Goal: Information Seeking & Learning: Find specific fact

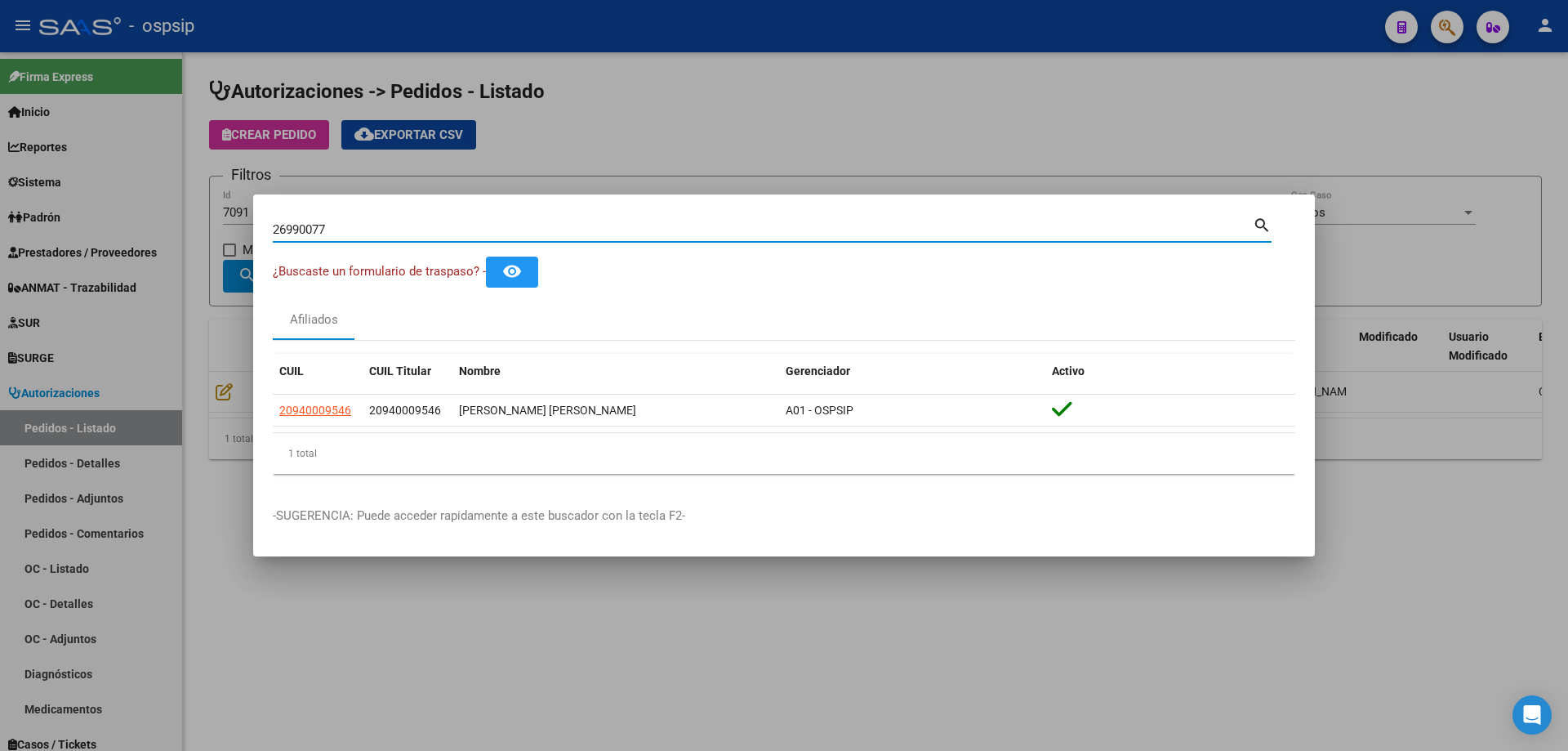
type input "26990077"
click at [284, 229] on input "26990077" at bounding box center [763, 229] width 980 height 15
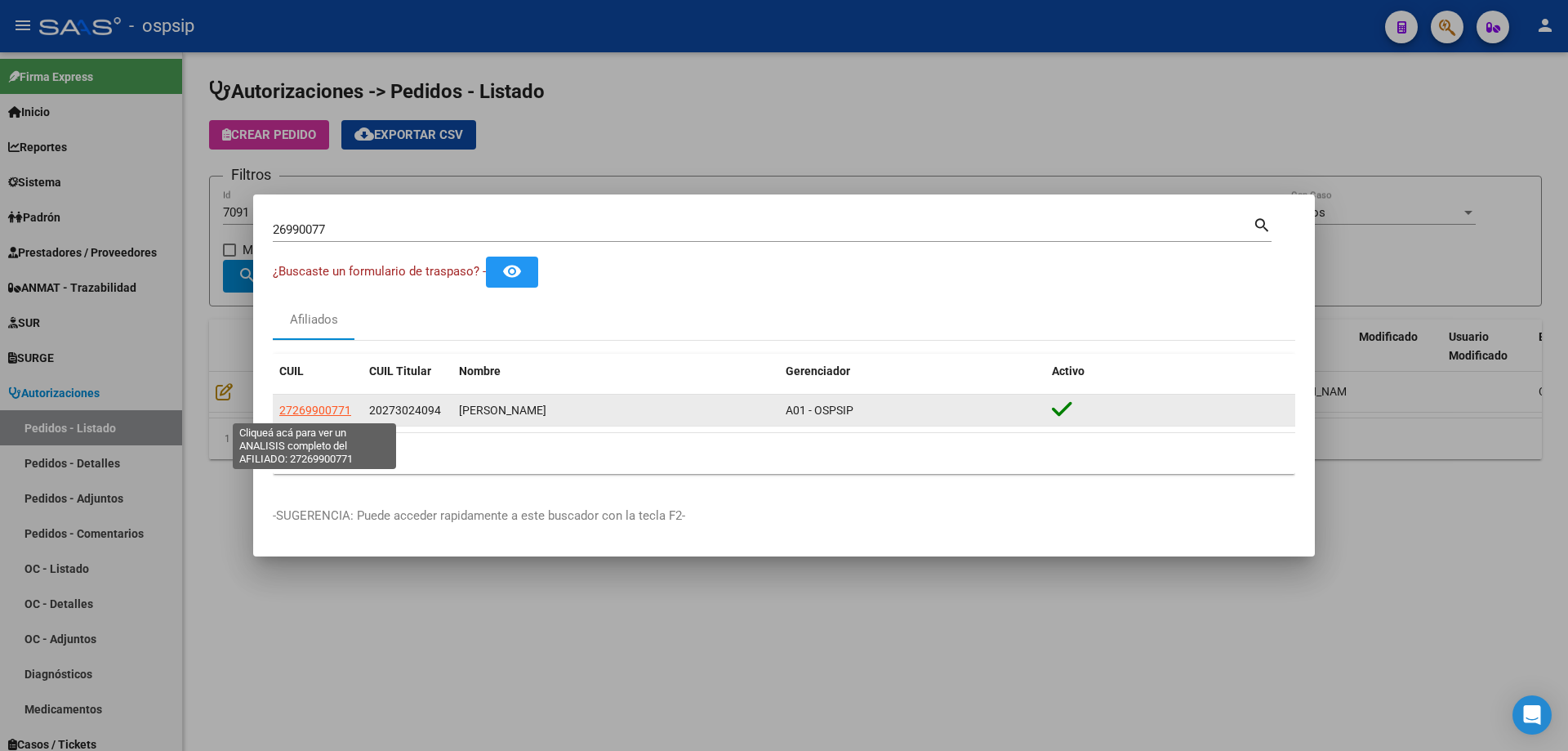
click at [313, 408] on span "27269900771" at bounding box center [315, 410] width 72 height 13
type textarea "27269900771"
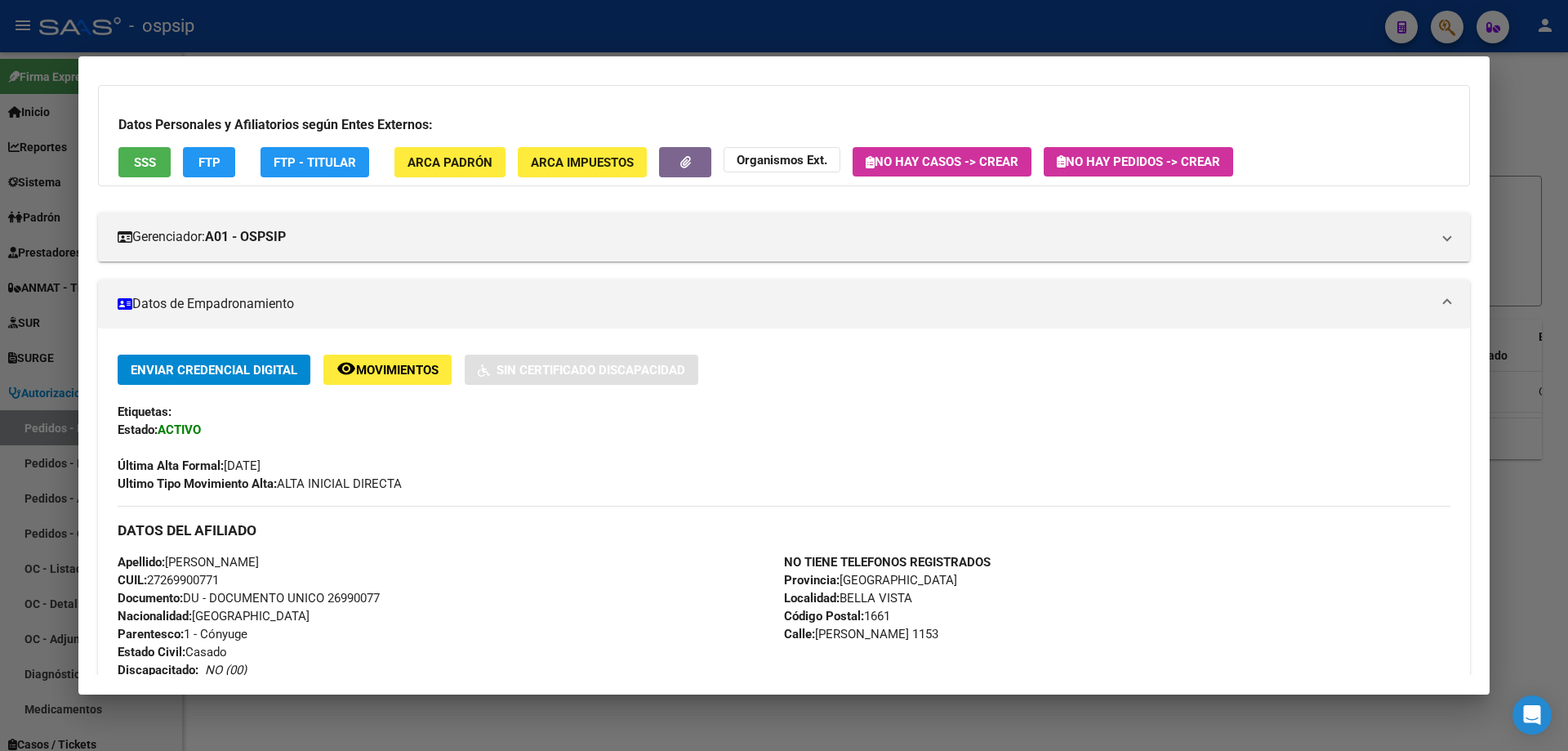
scroll to position [327, 0]
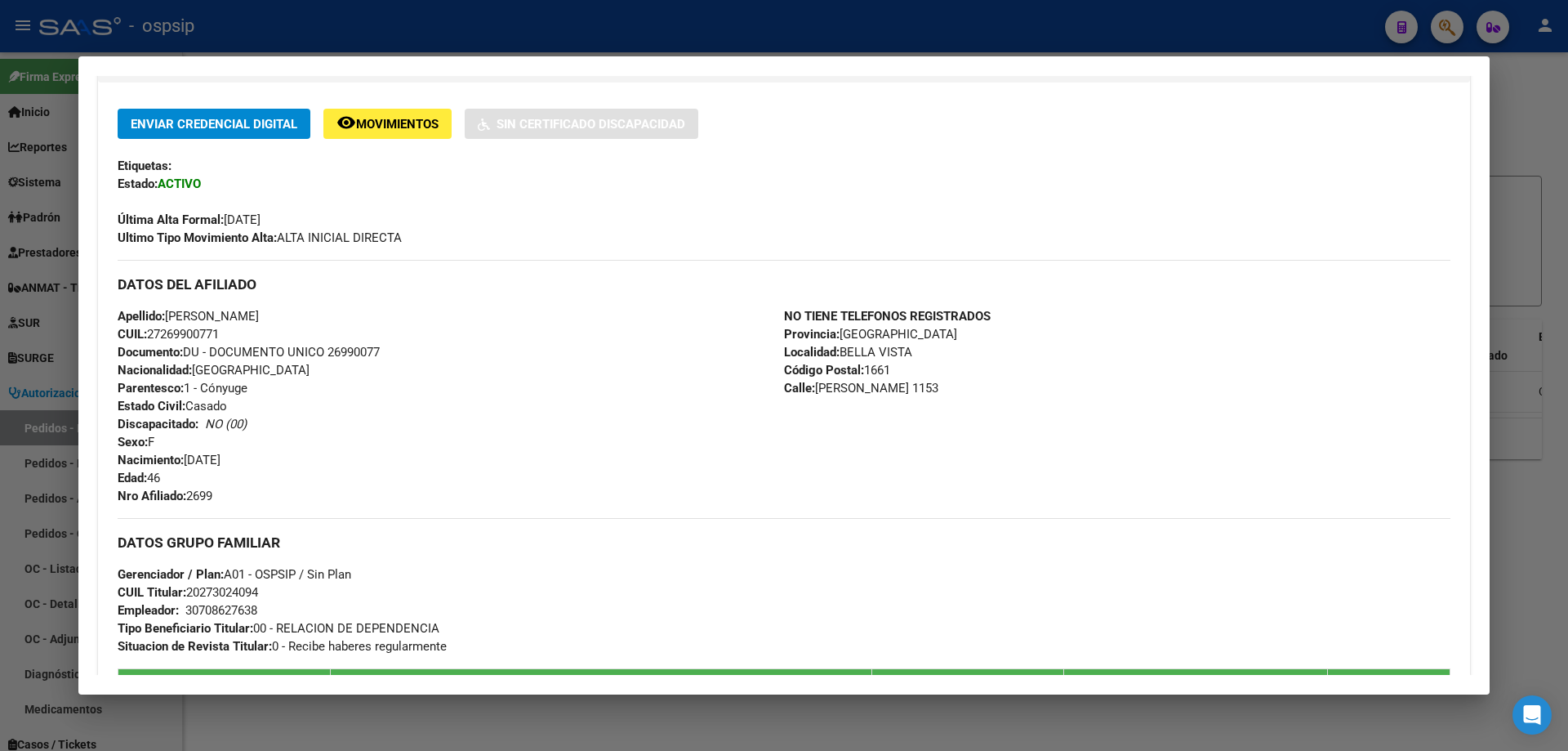
click at [377, 144] on div "Enviar Credencial Digital remove_red_eye Movimientos Sin Certificado Discapacid…" at bounding box center [784, 177] width 1333 height 138
click at [382, 119] on span "Movimientos" at bounding box center [398, 124] width 82 height 15
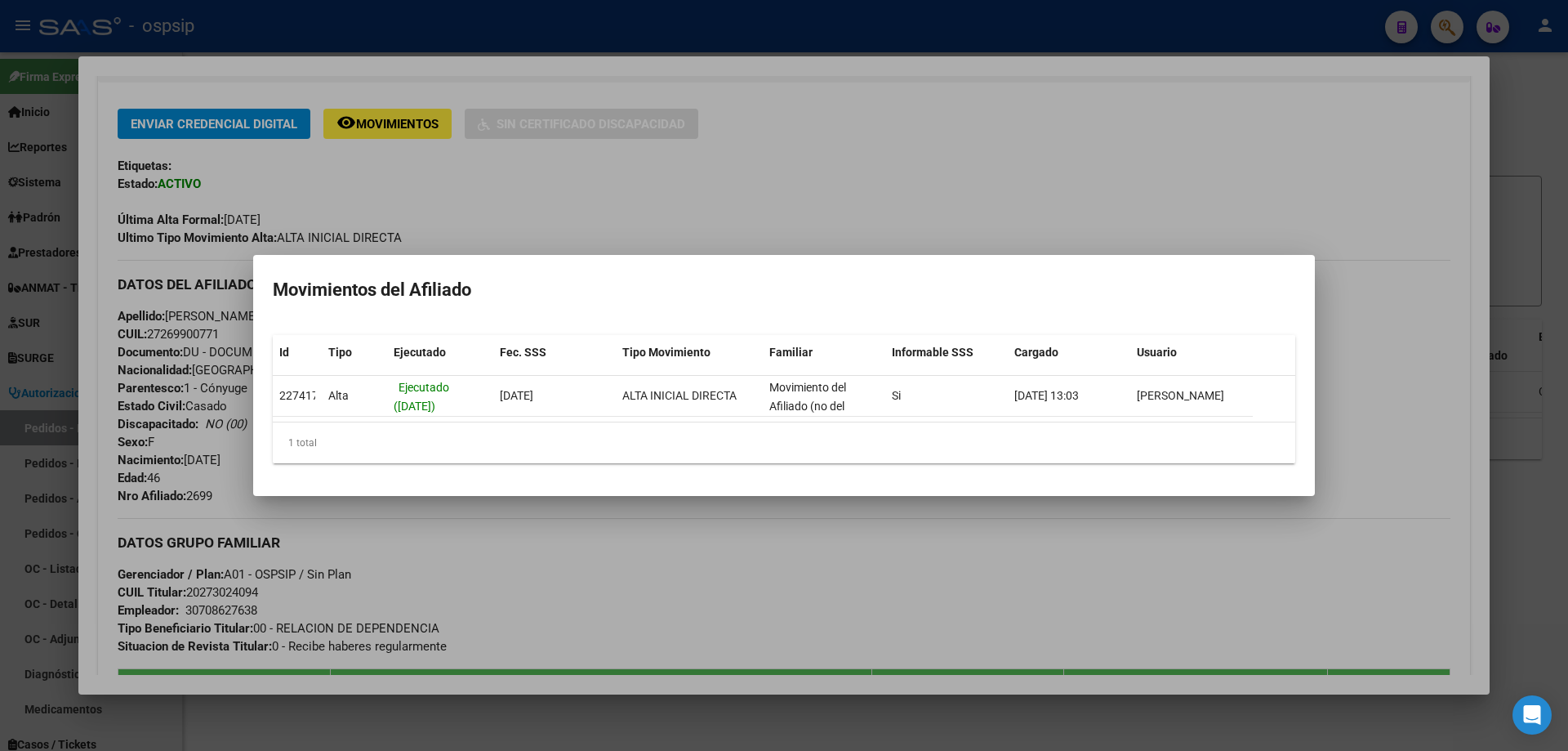
drag, startPoint x: 483, startPoint y: 210, endPoint x: 478, endPoint y: 221, distance: 12.1
click at [483, 210] on div at bounding box center [784, 376] width 1568 height 751
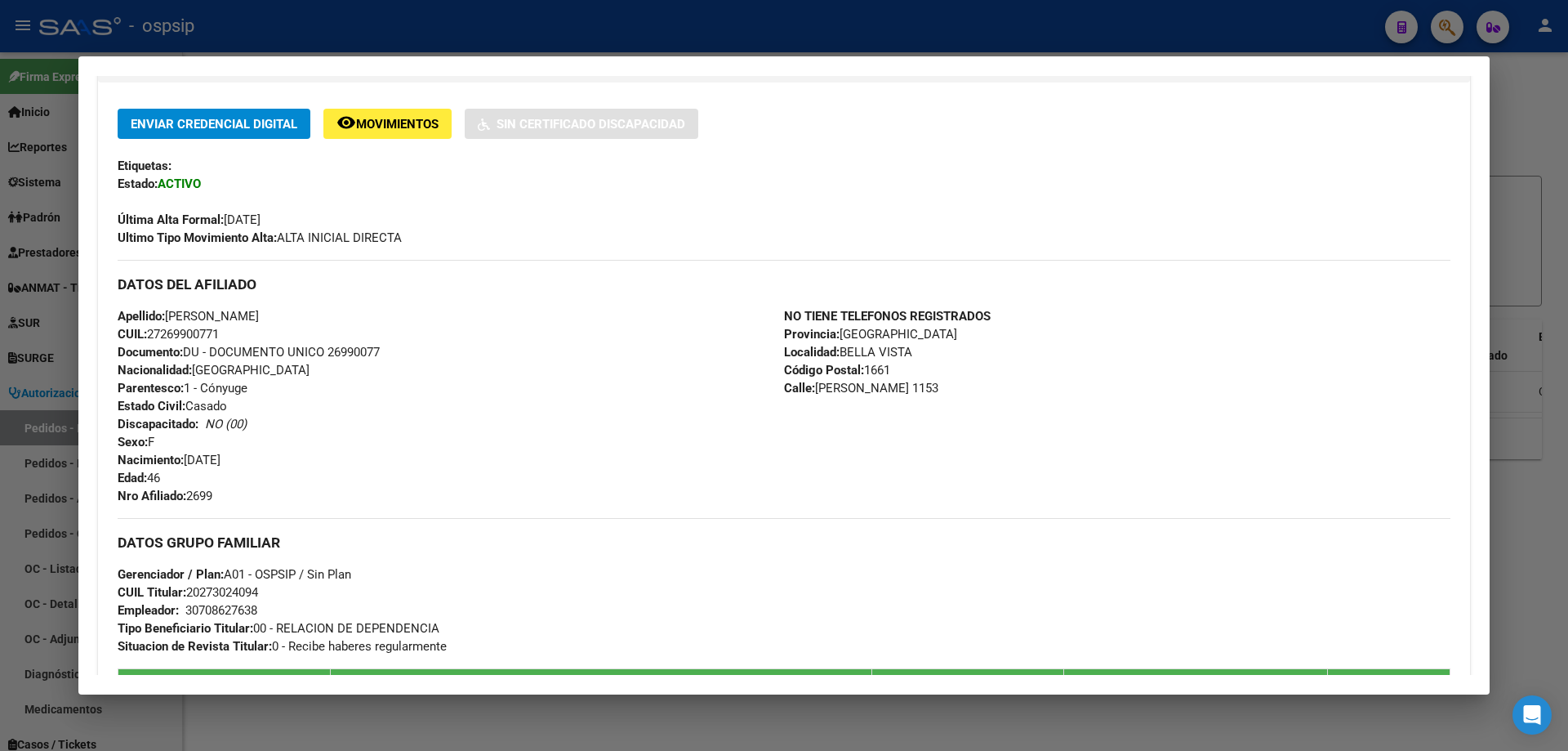
click at [367, 352] on span "Documento: DU - DOCUMENTO UNICO 26990077" at bounding box center [248, 351] width 262 height 15
drag, startPoint x: 367, startPoint y: 352, endPoint x: 396, endPoint y: 275, distance: 82.3
click at [396, 275] on h3 "DATOS DEL AFILIADO" at bounding box center [784, 284] width 1333 height 18
click at [350, 347] on span "Documento: DU - DOCUMENTO UNICO 26990077" at bounding box center [248, 351] width 262 height 15
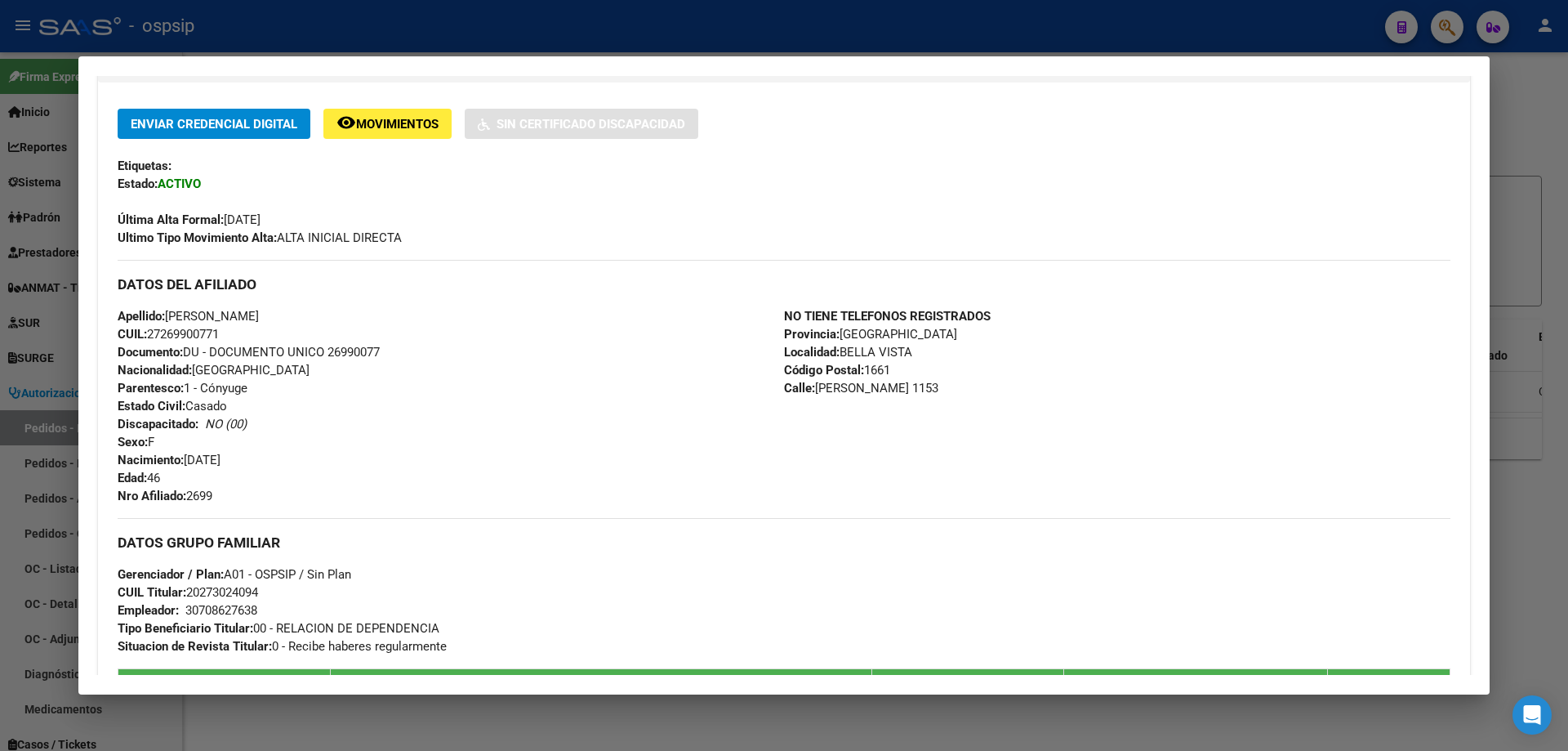
click at [350, 347] on span "Documento: DU - DOCUMENTO UNICO 26990077" at bounding box center [248, 351] width 262 height 15
copy span "26990077"
